Goal: Task Accomplishment & Management: Manage account settings

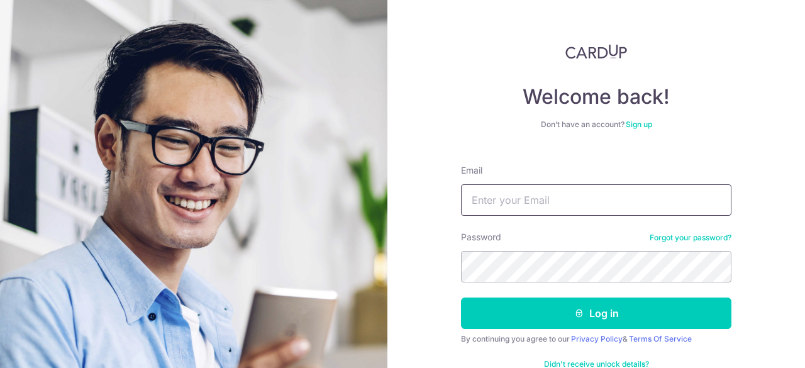
click at [538, 197] on input "Email" at bounding box center [596, 199] width 270 height 31
type input "[EMAIL_ADDRESS][DOMAIN_NAME]"
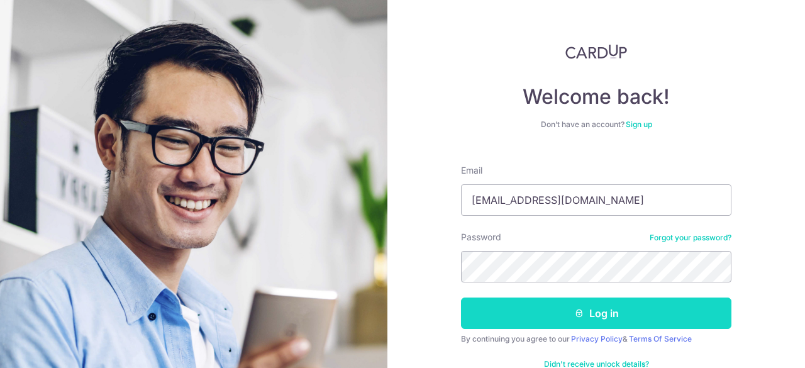
click at [610, 308] on button "Log in" at bounding box center [596, 312] width 270 height 31
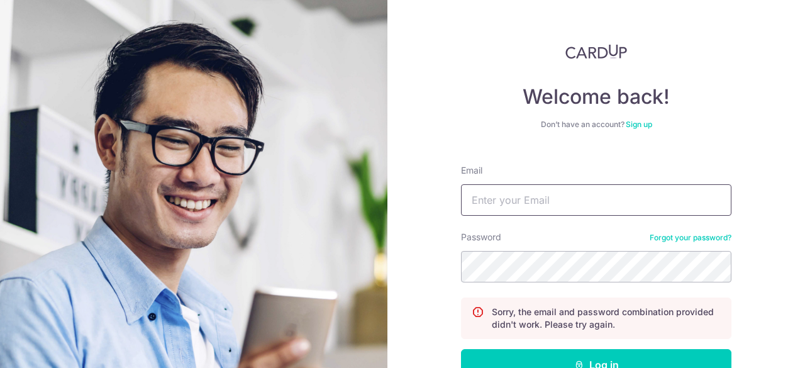
click at [538, 201] on input "Email" at bounding box center [596, 199] width 270 height 31
type input "[EMAIL_ADDRESS][DOMAIN_NAME]"
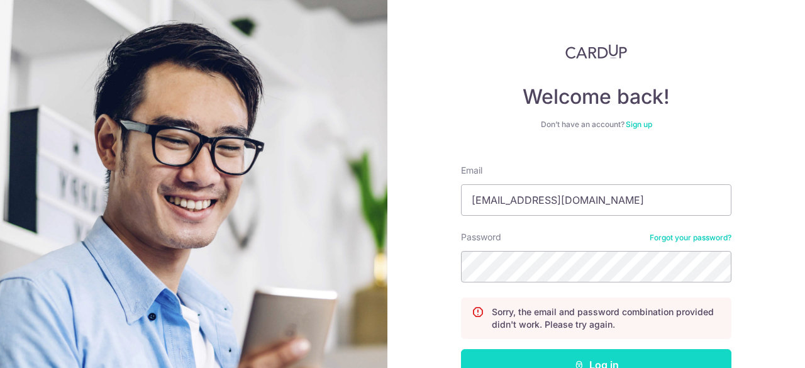
click at [640, 360] on button "Log in" at bounding box center [596, 364] width 270 height 31
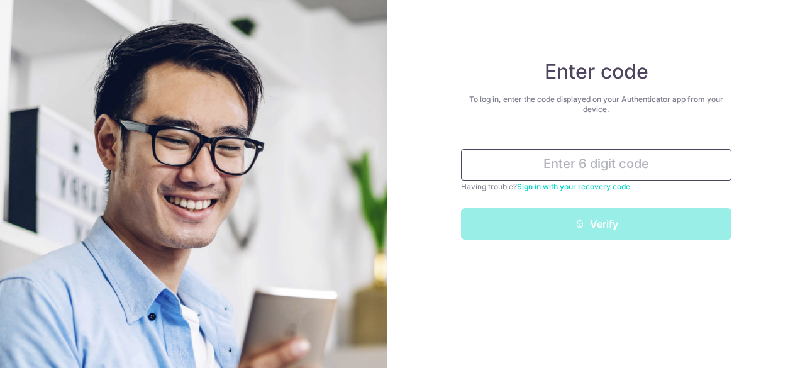
click at [619, 167] on input "text" at bounding box center [596, 164] width 270 height 31
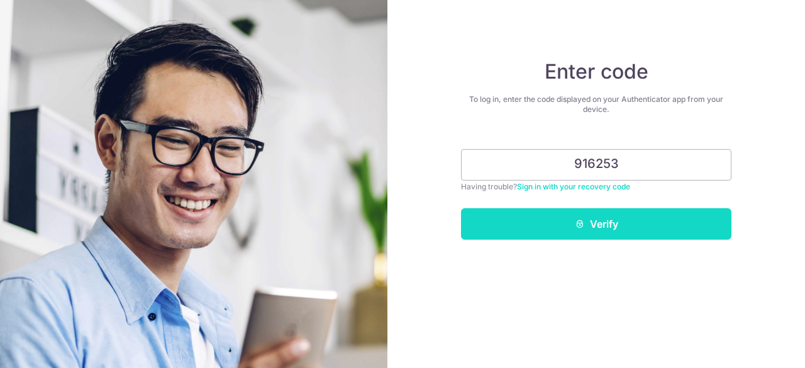
type input "916253"
click at [633, 219] on button "Verify" at bounding box center [596, 223] width 270 height 31
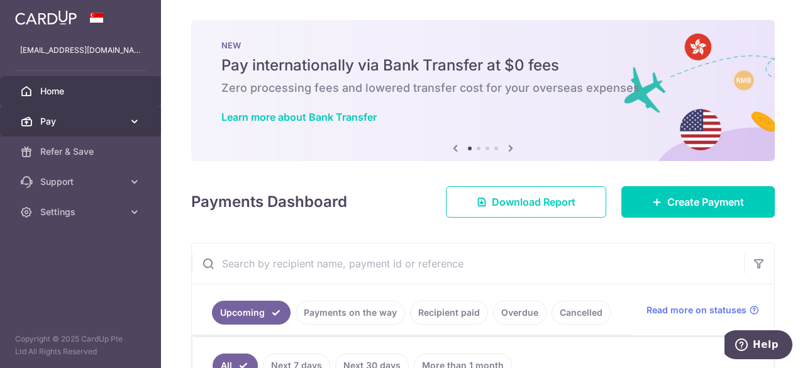
click at [122, 118] on span "Pay" at bounding box center [81, 121] width 83 height 13
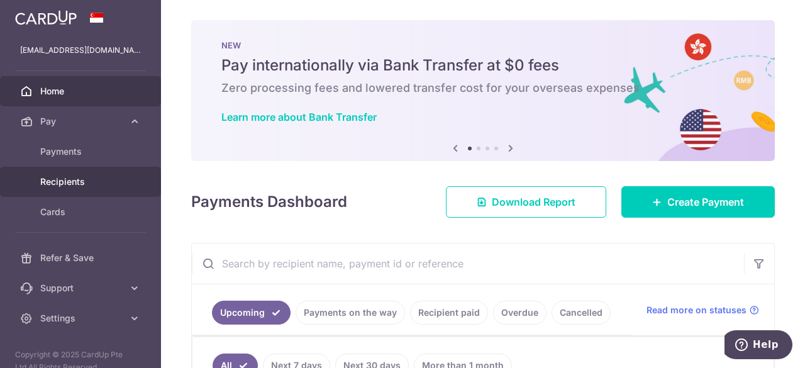
click at [79, 170] on link "Recipients" at bounding box center [80, 182] width 161 height 30
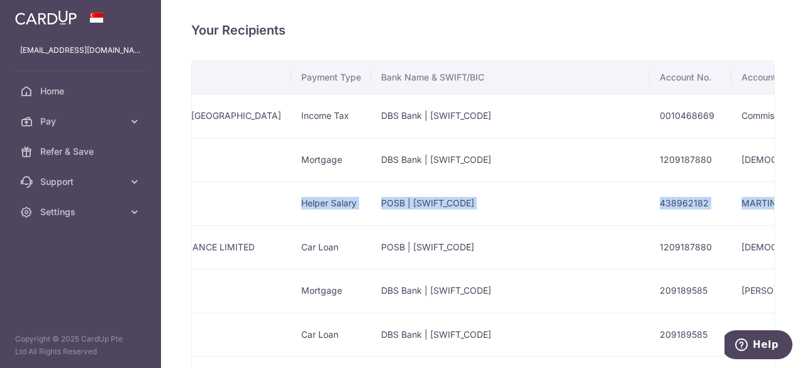
scroll to position [0, 350]
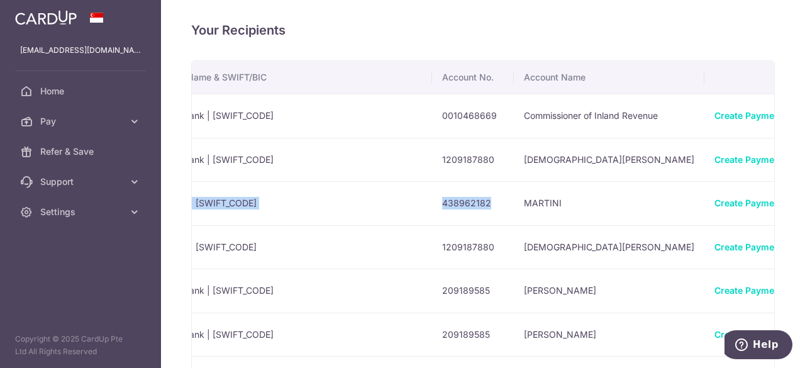
drag, startPoint x: 208, startPoint y: 202, endPoint x: 467, endPoint y: 198, distance: 259.1
click at [467, 198] on tr "MARTINI Helper Salary POSB | DBSSSGSGXXX 438962182 MARTINI Create Payment View/…" at bounding box center [342, 203] width 1000 height 44
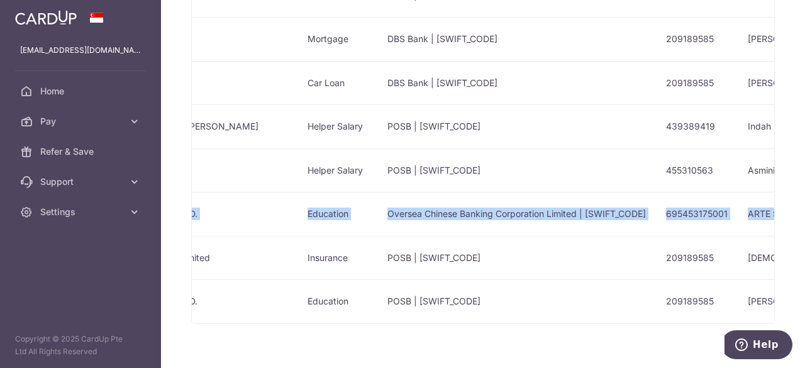
scroll to position [0, 196]
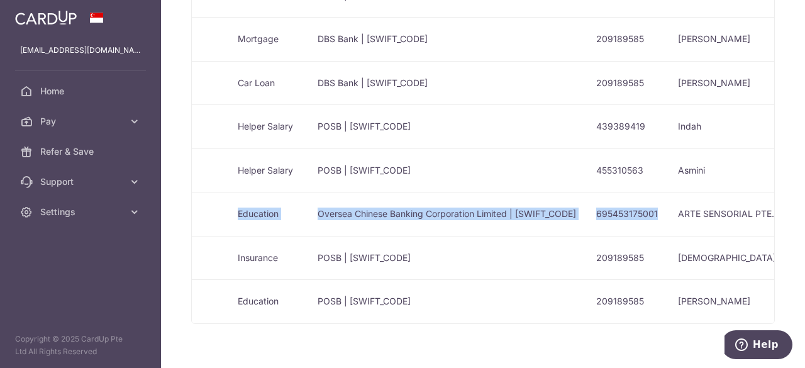
drag, startPoint x: 206, startPoint y: 214, endPoint x: 619, endPoint y: 214, distance: 412.5
click at [619, 214] on tr "ARTE SENSORIAL PTE. LTD. Education Oversea Chinese Banking Corporation Limited …" at bounding box center [496, 214] width 1000 height 44
copy tr "ARTE SENSORIAL PTE. LTD. Education Oversea Chinese Banking Corporation Limited …"
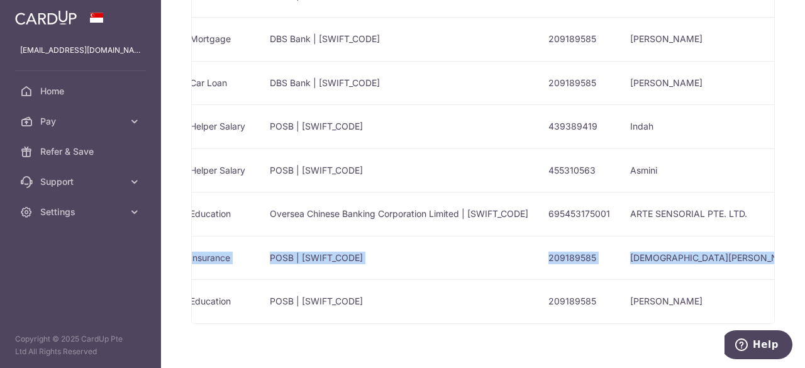
scroll to position [0, 262]
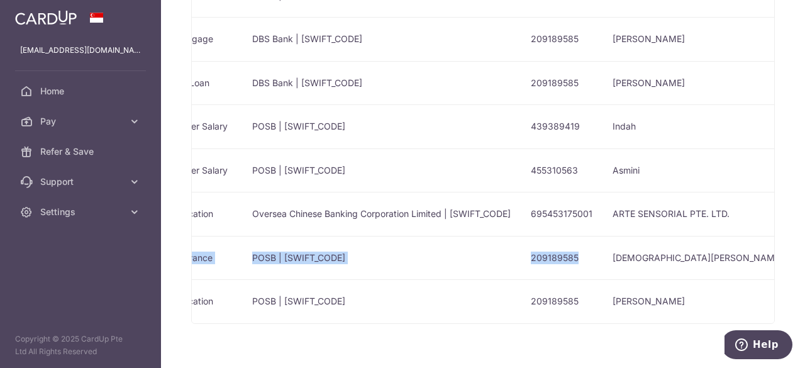
drag, startPoint x: 209, startPoint y: 258, endPoint x: 544, endPoint y: 257, distance: 335.2
click at [544, 257] on tr "EQ Insurance Company Limited Insurance POSB | DBSSSGSGXXX 209189585 MUHAMMAD JA…" at bounding box center [430, 258] width 1000 height 44
copy tr "EQ Insurance Company Limited Insurance POSB | DBSSSGSGXXX 209189585"
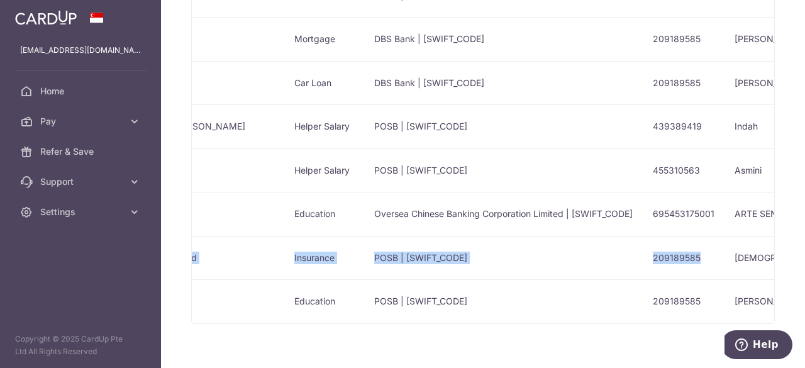
scroll to position [0, 202]
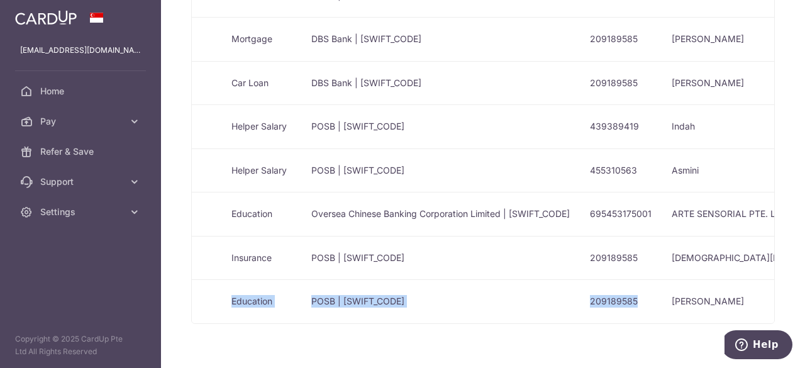
drag, startPoint x: 208, startPoint y: 299, endPoint x: 606, endPoint y: 295, distance: 398.1
click at [606, 295] on tr "ARTE SENSORIAL PTE. LTD. Education POSB | DBSSSGSGXXX 209189585 Muhammad Jazli …" at bounding box center [489, 301] width 1000 height 44
copy tr "ARTE SENSORIAL PTE. LTD. Education POSB | DBSSSGSGXXX 209189585"
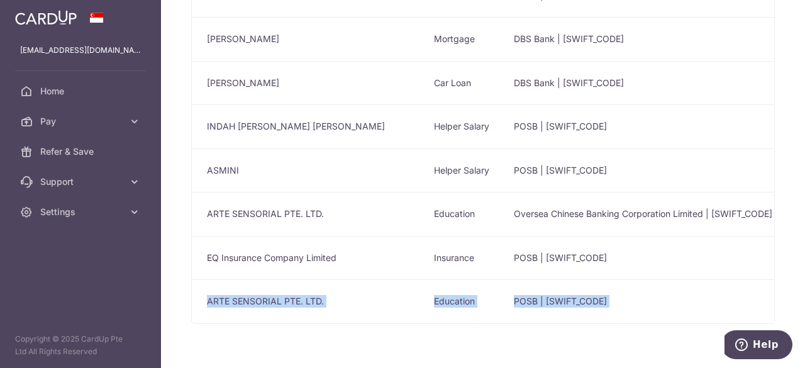
scroll to position [289, 0]
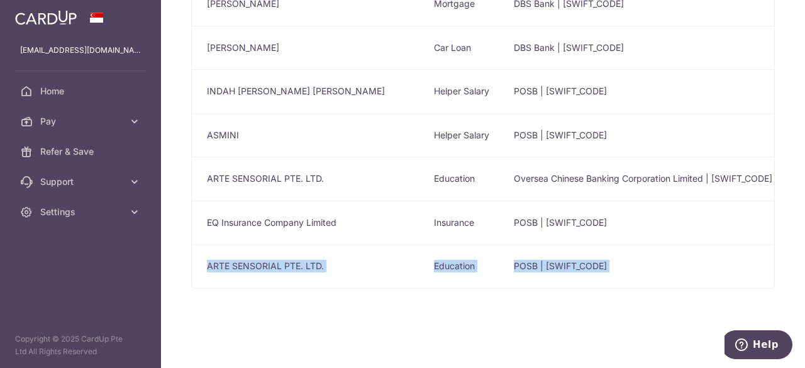
click at [297, 261] on td "ARTE SENSORIAL PTE. LTD." at bounding box center [308, 266] width 232 height 44
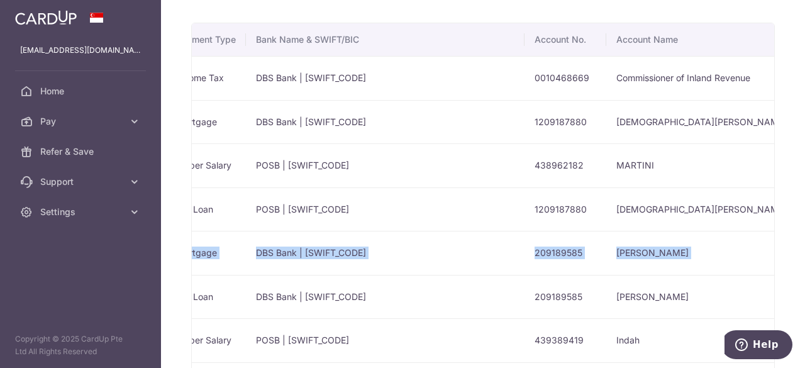
scroll to position [0, 291]
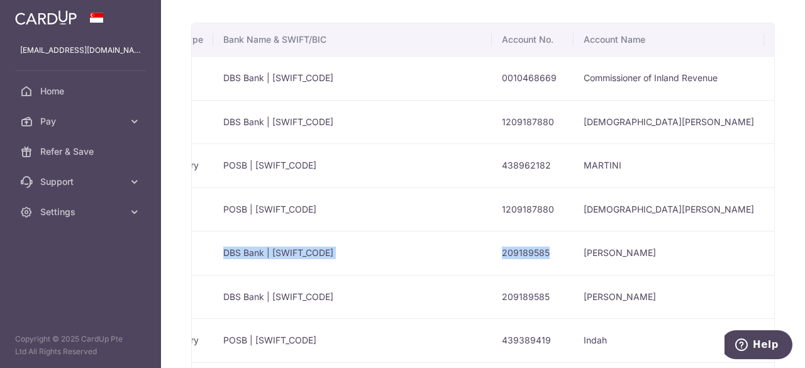
drag, startPoint x: 270, startPoint y: 248, endPoint x: 523, endPoint y: 249, distance: 253.4
click at [523, 249] on tr "Muhammad Jazli Bin Jumain Mortgage DBS Bank | DBSSSGSGXXX 209189585 Muhammad Ja…" at bounding box center [401, 253] width 1000 height 44
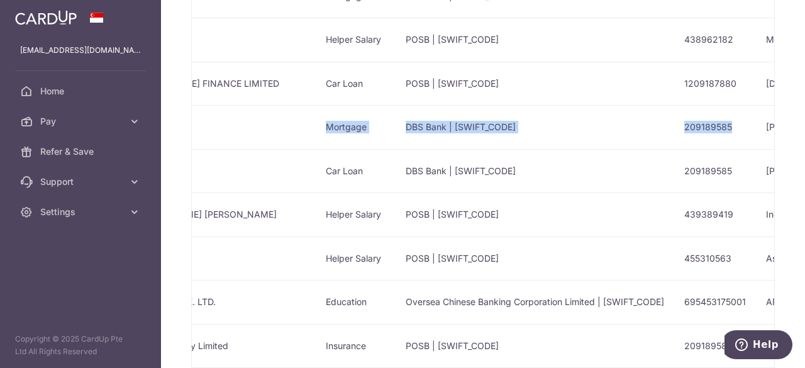
scroll to position [0, 176]
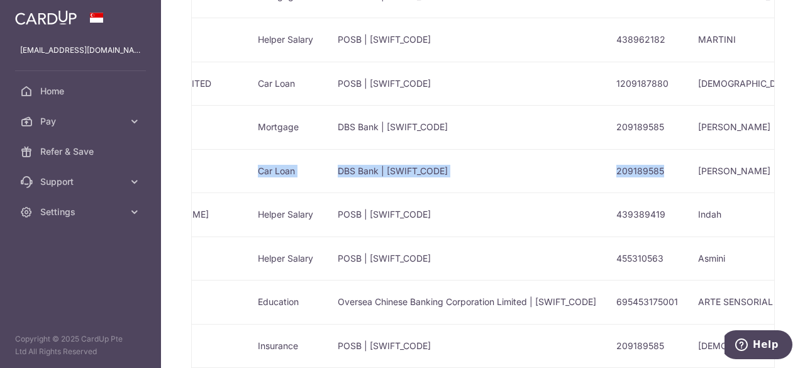
drag, startPoint x: 208, startPoint y: 170, endPoint x: 631, endPoint y: 163, distance: 422.7
click at [631, 163] on tr "Muhammad Jazli Bin Jumain Car Loan DBS Bank | DBSSSGSGXXX 209189585 Muhammad Ja…" at bounding box center [516, 171] width 1000 height 44
copy tr "Muhammad Jazli Bin Jumain Car Loan DBS Bank | DBSSSGSGXXX 209189585"
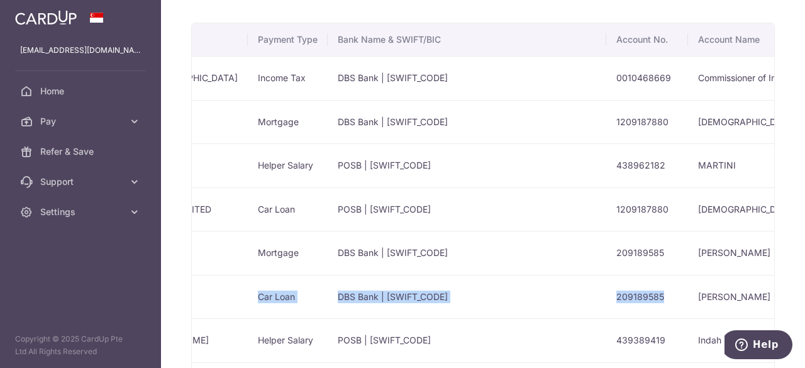
scroll to position [0, 0]
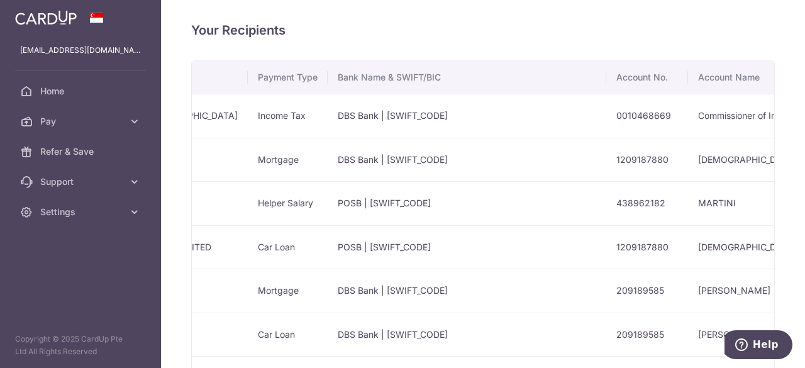
click at [348, 118] on td "DBS Bank | DBSSSGSGXXX" at bounding box center [467, 116] width 279 height 44
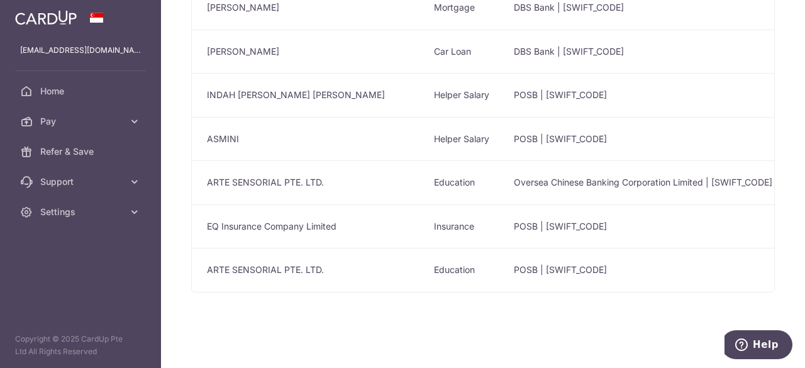
scroll to position [289, 0]
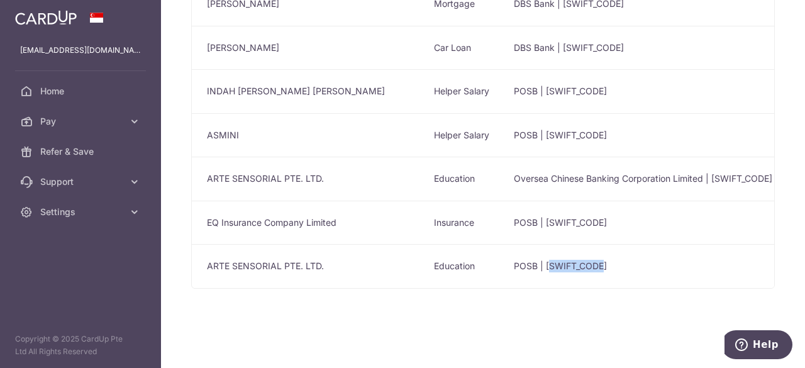
drag, startPoint x: 503, startPoint y: 281, endPoint x: 564, endPoint y: 281, distance: 61.0
click at [564, 281] on td "POSB | DBSSSGSGXXX" at bounding box center [643, 266] width 279 height 44
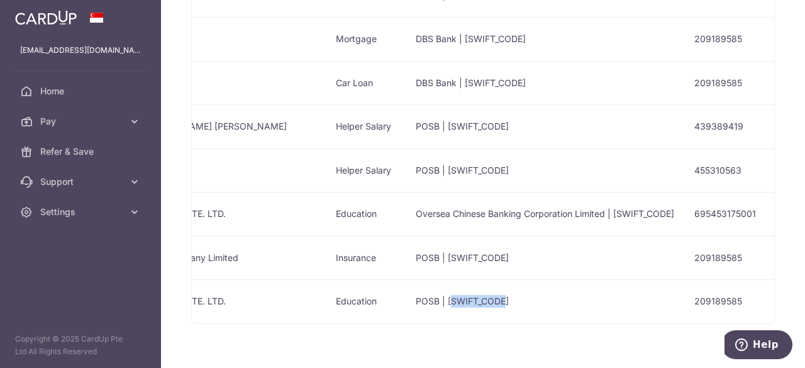
scroll to position [0, 0]
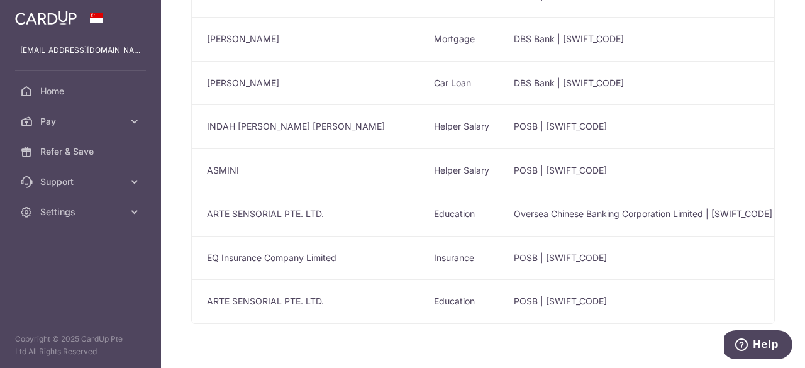
click at [424, 299] on td "Education" at bounding box center [464, 301] width 80 height 44
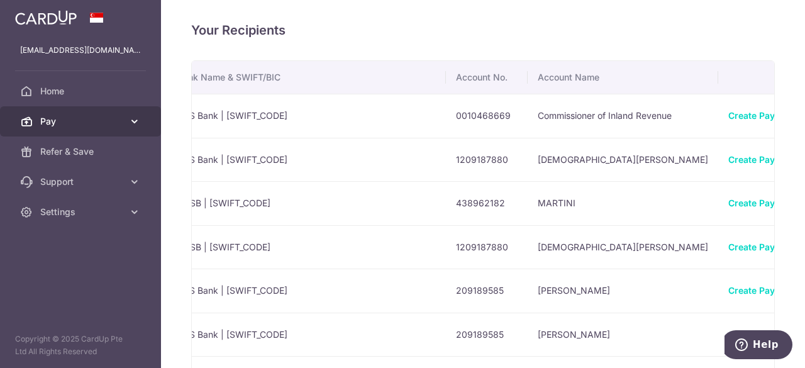
click at [69, 126] on span "Pay" at bounding box center [81, 121] width 83 height 13
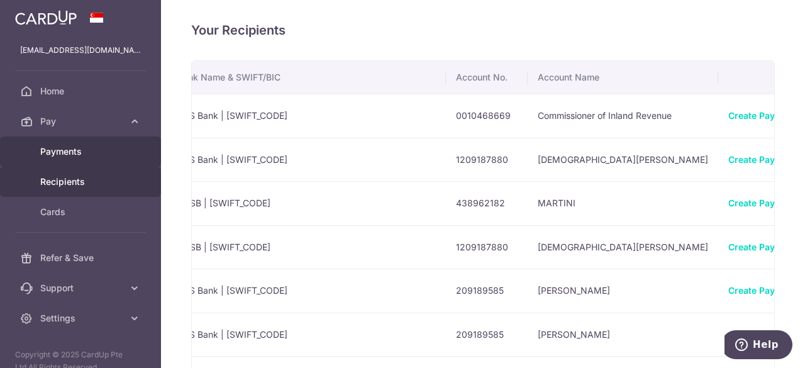
click at [67, 154] on span "Payments" at bounding box center [81, 151] width 83 height 13
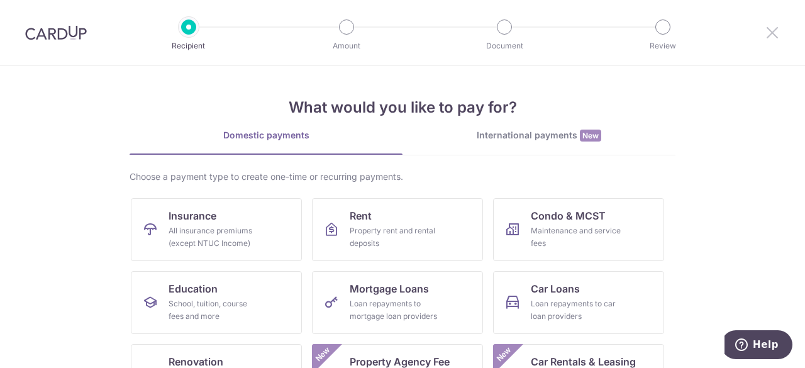
click at [770, 34] on icon at bounding box center [772, 33] width 15 height 16
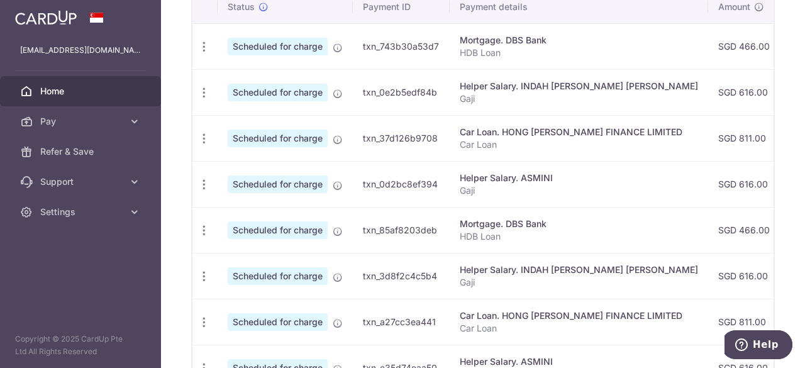
scroll to position [314, 0]
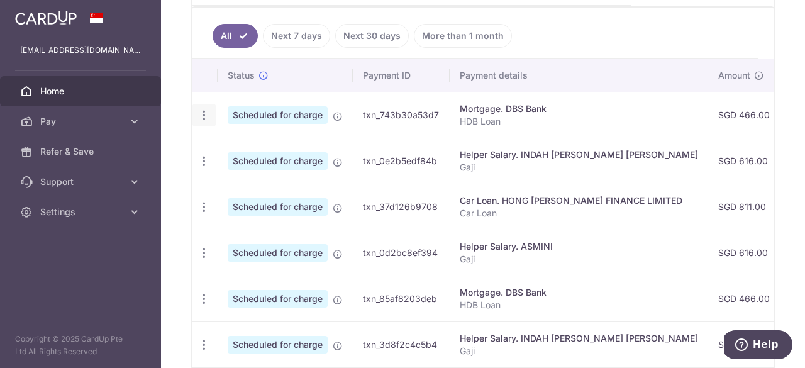
click at [202, 111] on icon "button" at bounding box center [203, 115] width 13 height 13
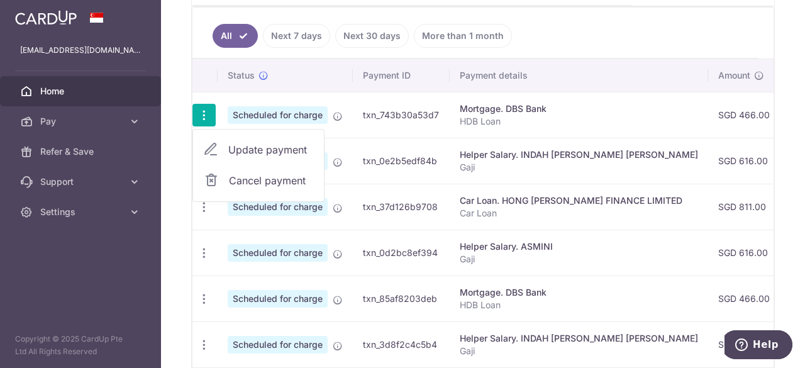
click at [455, 109] on td "Mortgage. DBS Bank HDB Loan" at bounding box center [579, 115] width 258 height 46
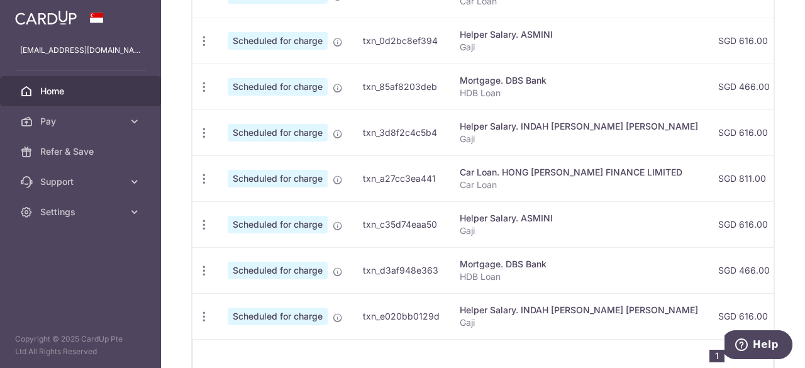
scroll to position [589, 0]
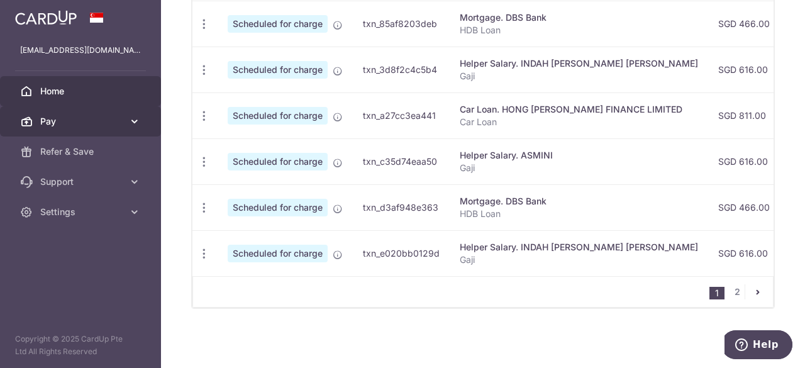
click at [69, 125] on span "Pay" at bounding box center [81, 121] width 83 height 13
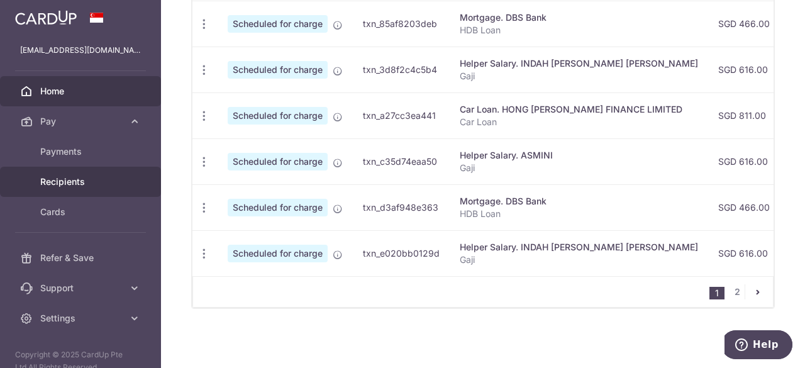
click at [57, 186] on span "Recipients" at bounding box center [81, 181] width 83 height 13
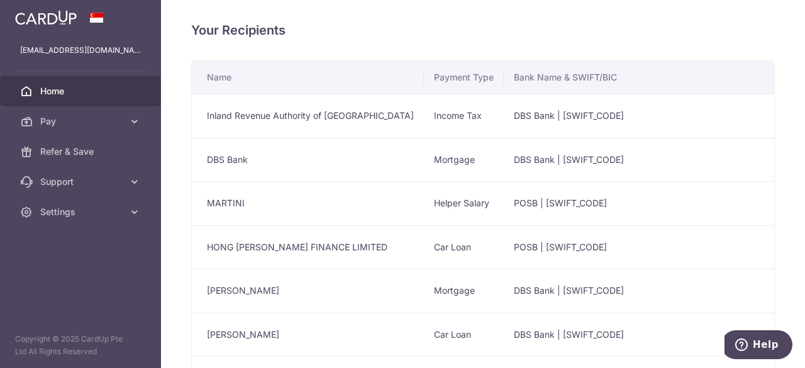
click at [72, 87] on span "Home" at bounding box center [81, 91] width 83 height 13
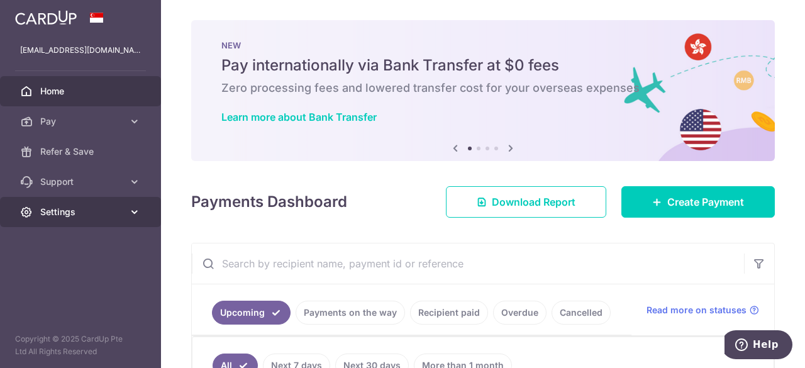
click at [107, 219] on link "Settings" at bounding box center [80, 212] width 161 height 30
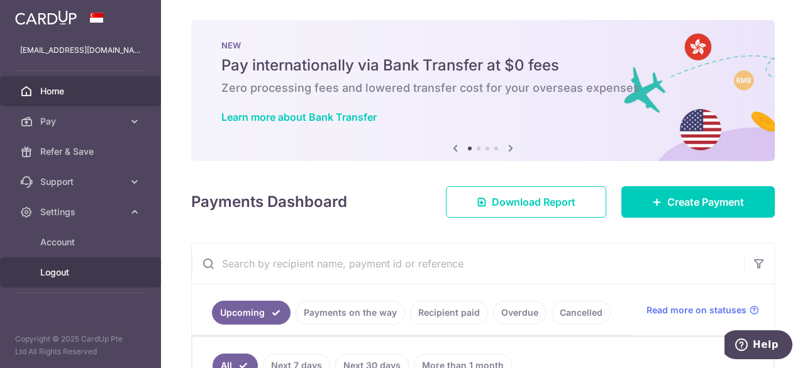
click at [55, 271] on span "Logout" at bounding box center [81, 272] width 83 height 13
